Goal: Task Accomplishment & Management: Use online tool/utility

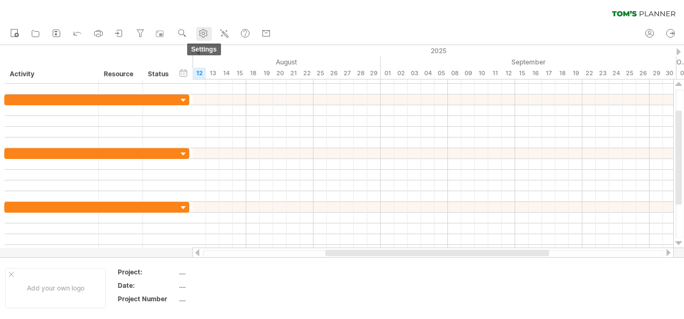
click at [205, 32] on use at bounding box center [203, 33] width 11 height 11
select select "*"
select select "**"
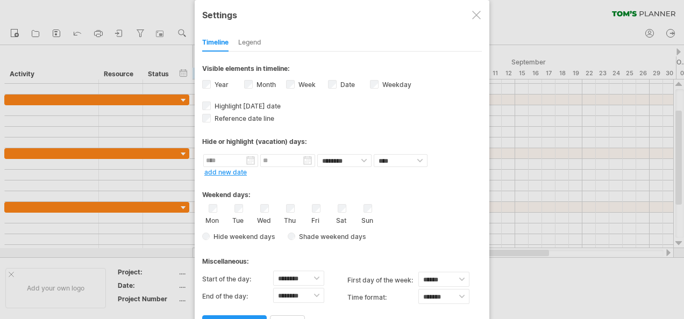
click at [479, 14] on div at bounding box center [476, 15] width 9 height 9
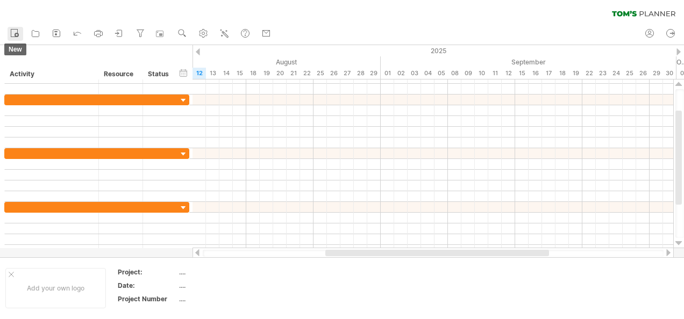
click at [11, 32] on rect at bounding box center [14, 34] width 6 height 8
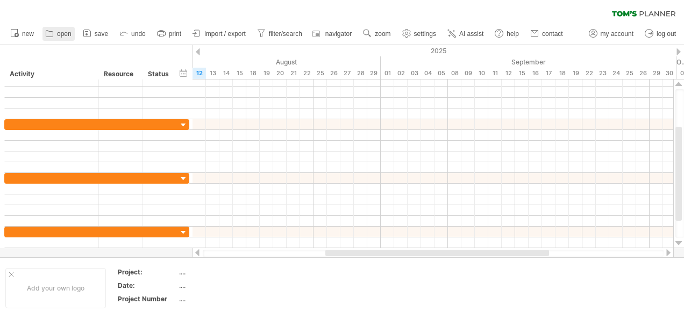
click at [60, 27] on link "open" at bounding box center [58, 34] width 32 height 14
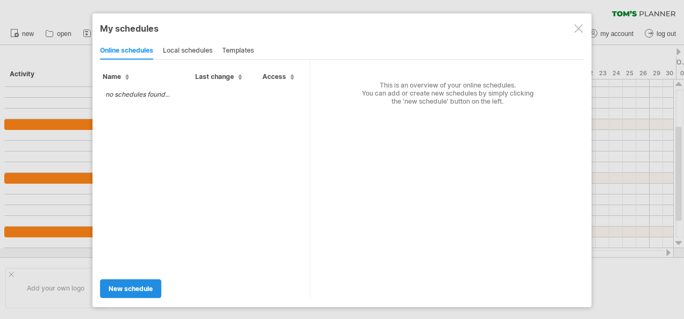
drag, startPoint x: 134, startPoint y: 275, endPoint x: 139, endPoint y: 290, distance: 16.0
click at [139, 290] on div "new schedule" at bounding box center [205, 283] width 210 height 27
click at [139, 290] on span "new schedule" at bounding box center [131, 289] width 44 height 8
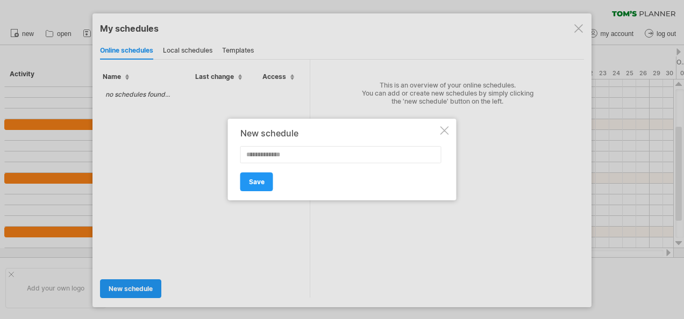
click at [440, 130] on div at bounding box center [444, 130] width 9 height 9
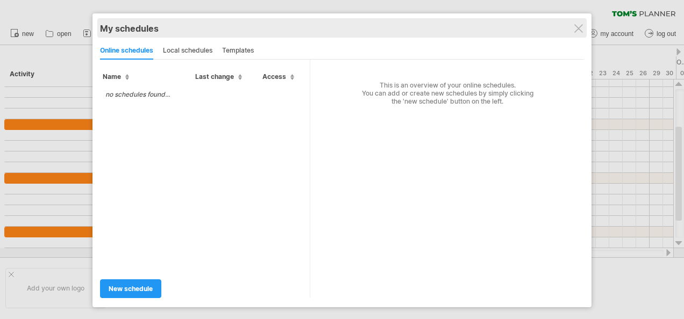
click at [584, 32] on div "My schedules share/collaborate online" at bounding box center [342, 27] width 484 height 19
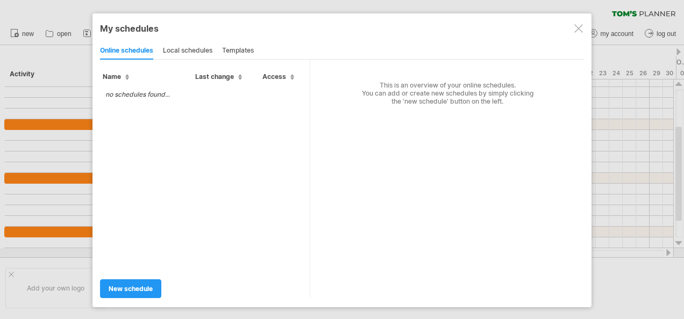
click at [578, 29] on div at bounding box center [578, 28] width 9 height 9
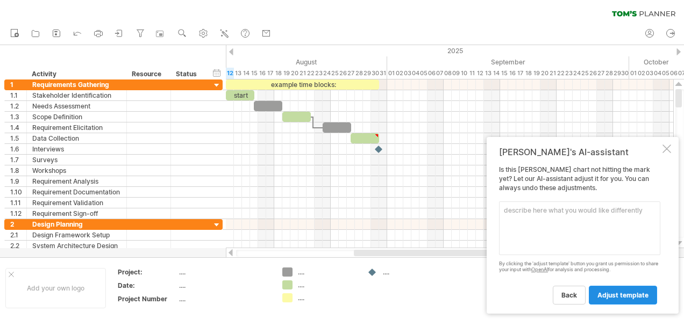
click at [601, 290] on link "adjust template" at bounding box center [623, 295] width 68 height 19
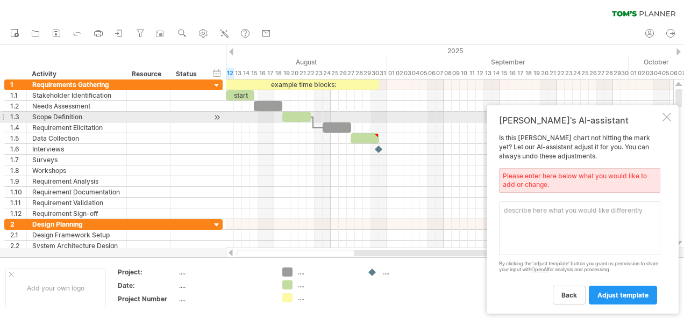
click at [673, 117] on div "[PERSON_NAME]'s AI-assistant Is this [PERSON_NAME] chart not hitting the mark y…" at bounding box center [582, 209] width 192 height 209
click at [669, 117] on div at bounding box center [666, 117] width 9 height 9
